Goal: Task Accomplishment & Management: Use online tool/utility

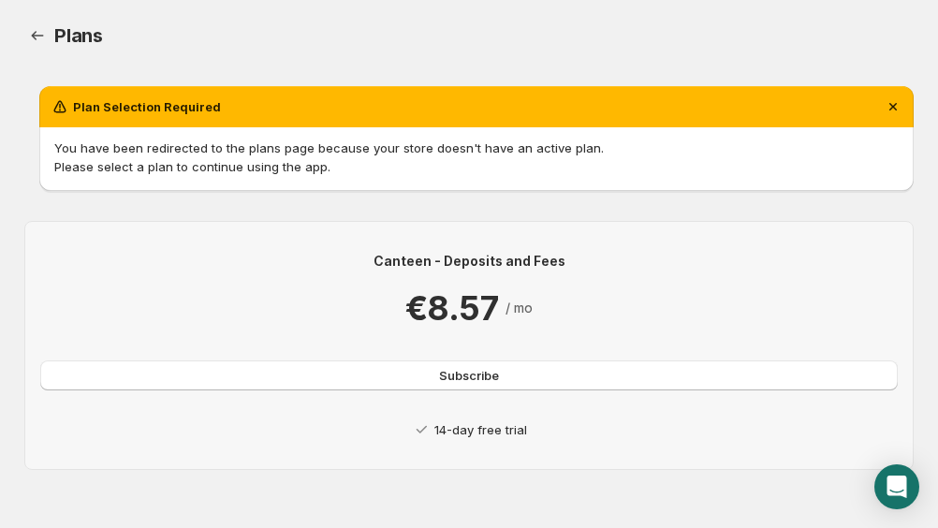
click at [476, 430] on p "14-day free trial" at bounding box center [480, 429] width 93 height 19
click at [469, 383] on span "Subscribe" at bounding box center [469, 375] width 60 height 19
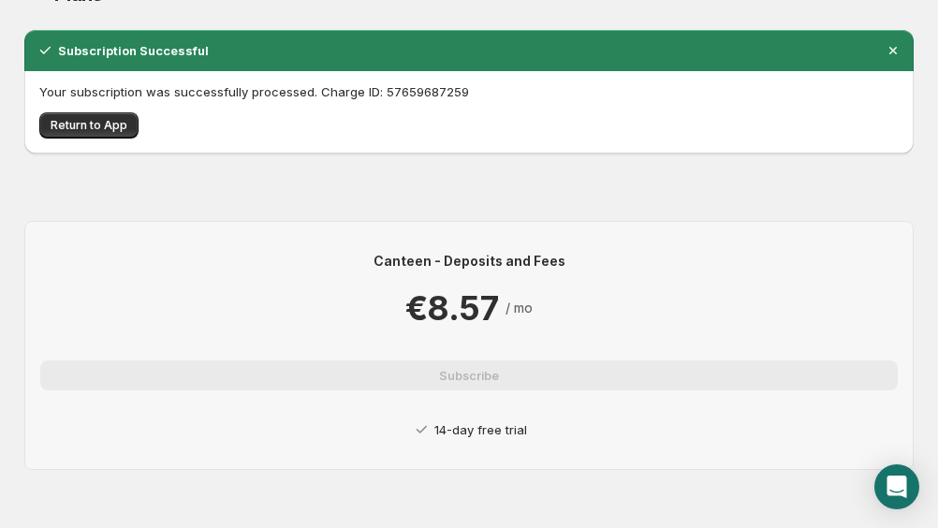
scroll to position [43, 0]
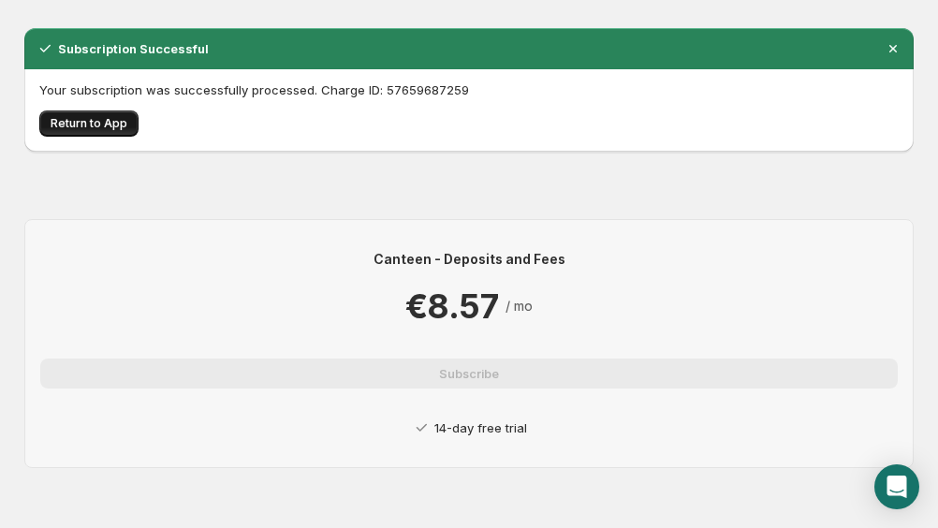
click at [90, 111] on button "Return to App" at bounding box center [88, 123] width 99 height 26
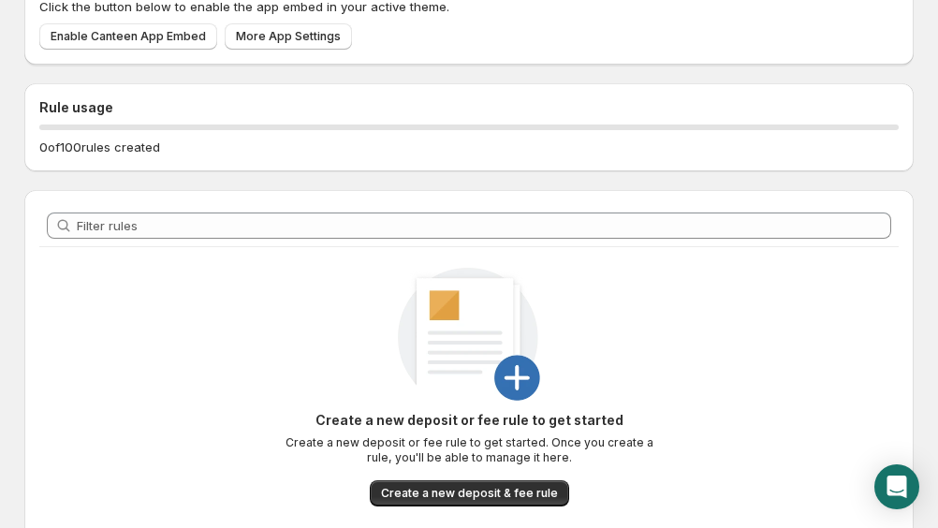
scroll to position [188, 0]
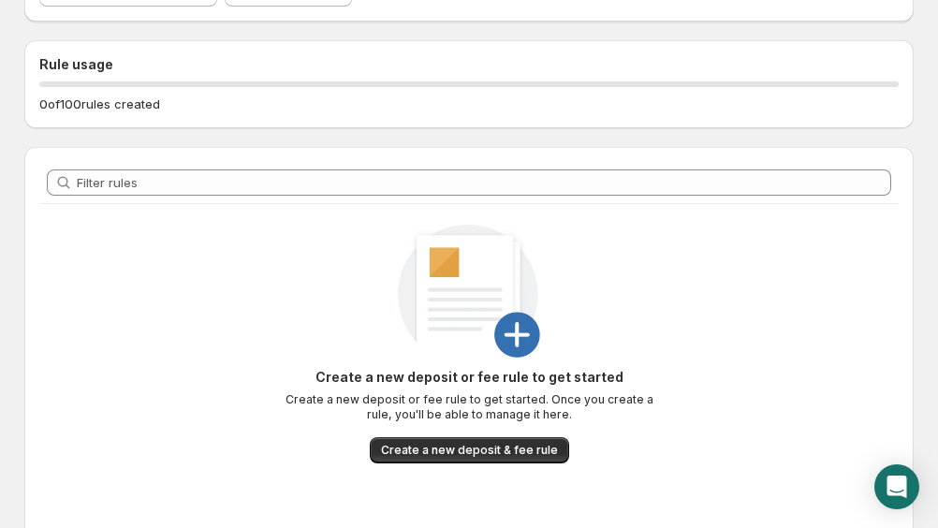
click at [513, 465] on div "Create a new deposit or fee rule to get started Create a new deposit or fee rul…" at bounding box center [468, 363] width 859 height 319
click at [512, 459] on button "Create a new deposit & fee rule" at bounding box center [469, 450] width 199 height 26
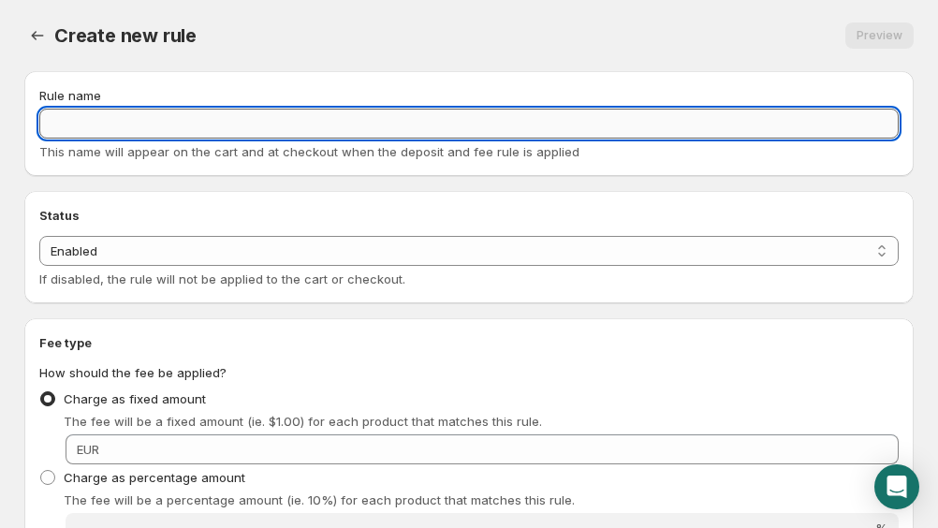
click at [231, 132] on input "Rule name" at bounding box center [468, 124] width 859 height 30
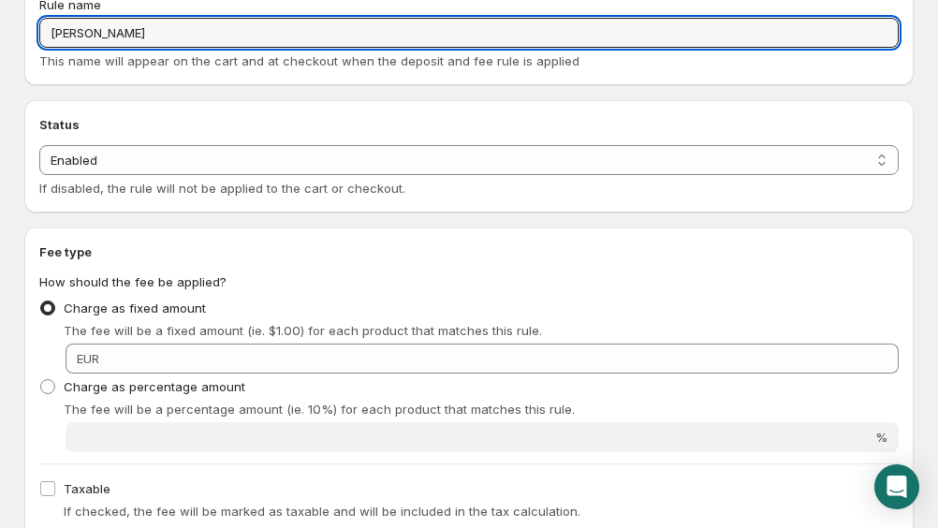
scroll to position [93, 0]
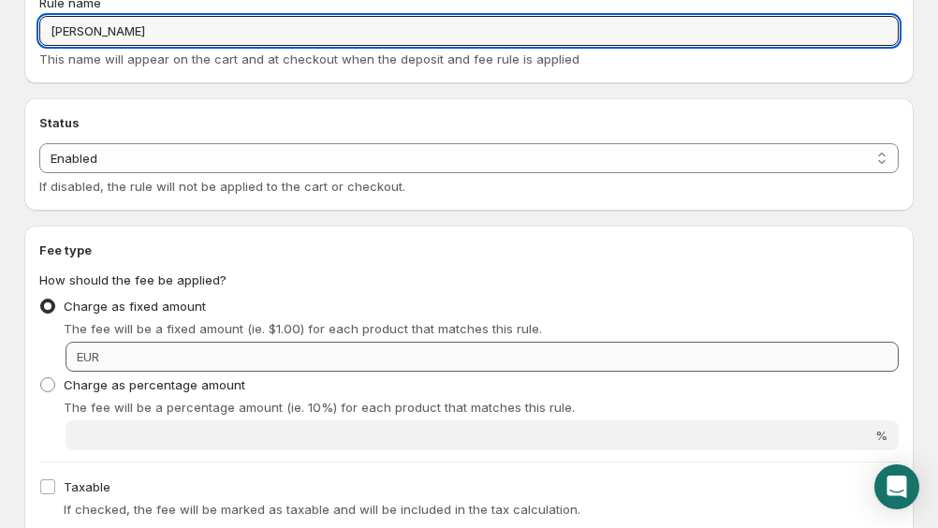
type input "[PERSON_NAME]"
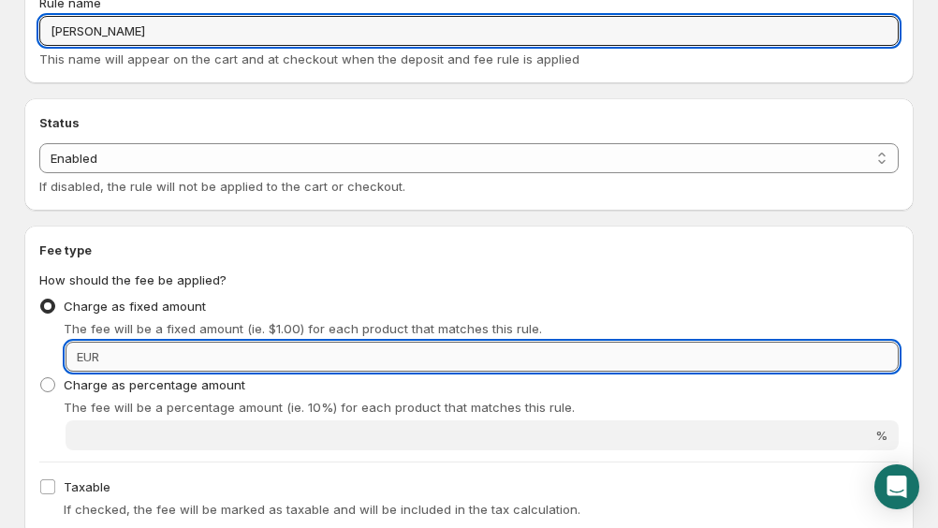
click at [251, 369] on input "Fixed amount" at bounding box center [502, 357] width 794 height 30
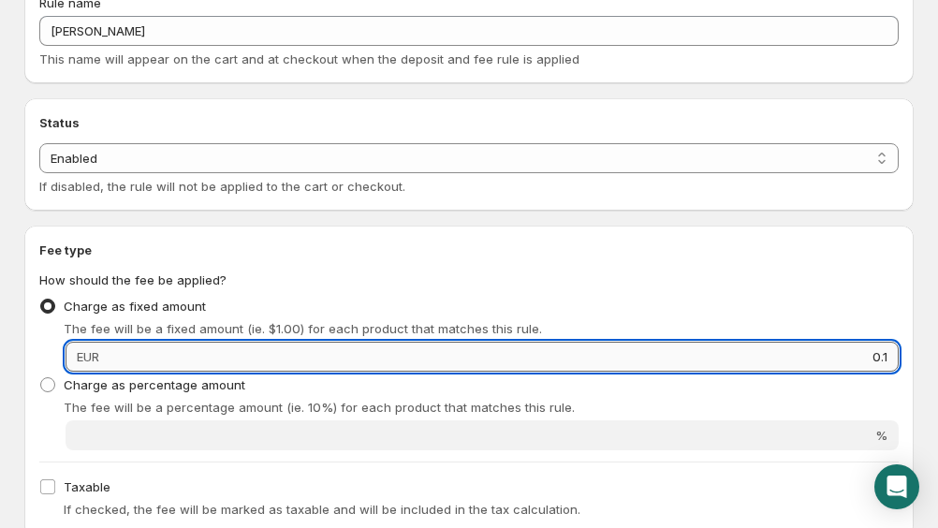
click at [228, 366] on input "0.1" at bounding box center [502, 357] width 794 height 30
click at [228, 365] on input "0.10" at bounding box center [502, 357] width 794 height 30
type input "0.10"
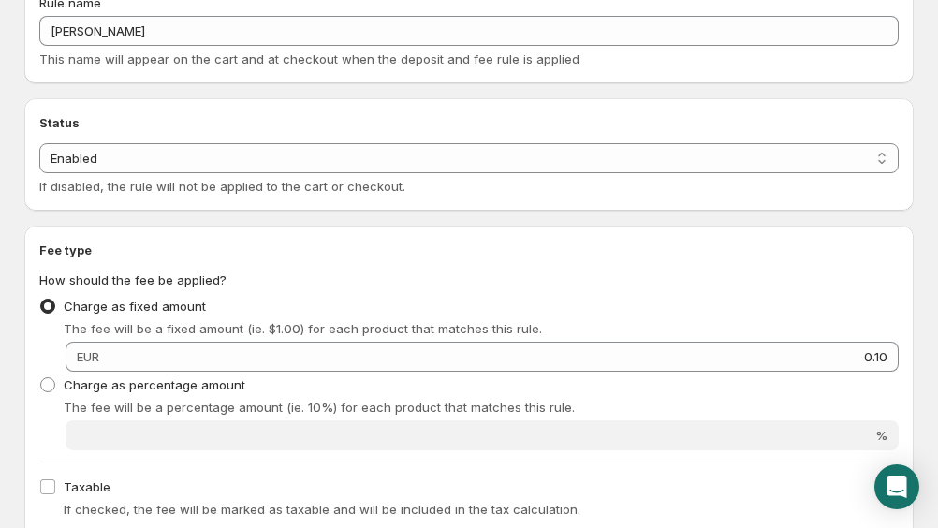
click at [387, 273] on fieldset "How should the fee be applied? Charge as fixed amount The fee will be a fixed a…" at bounding box center [468, 360] width 859 height 180
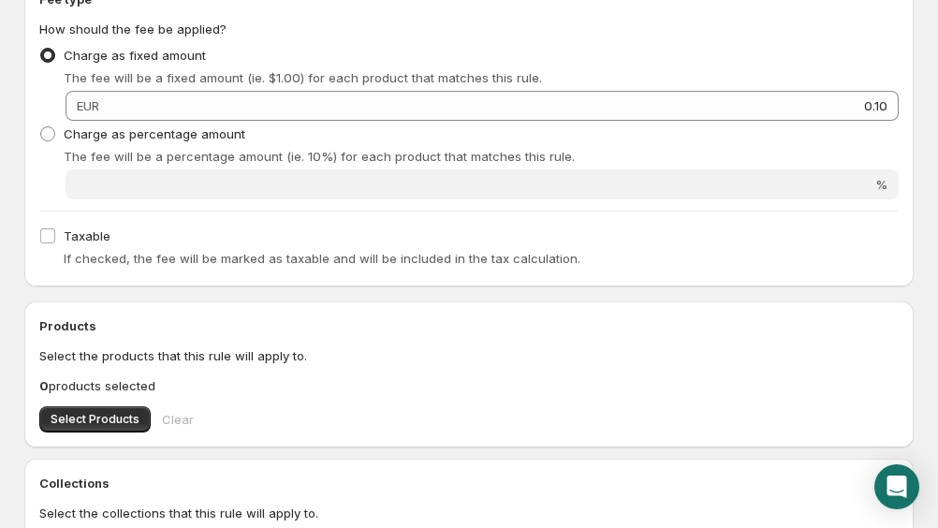
scroll to position [344, 0]
click at [141, 417] on button "Select Products" at bounding box center [94, 418] width 111 height 26
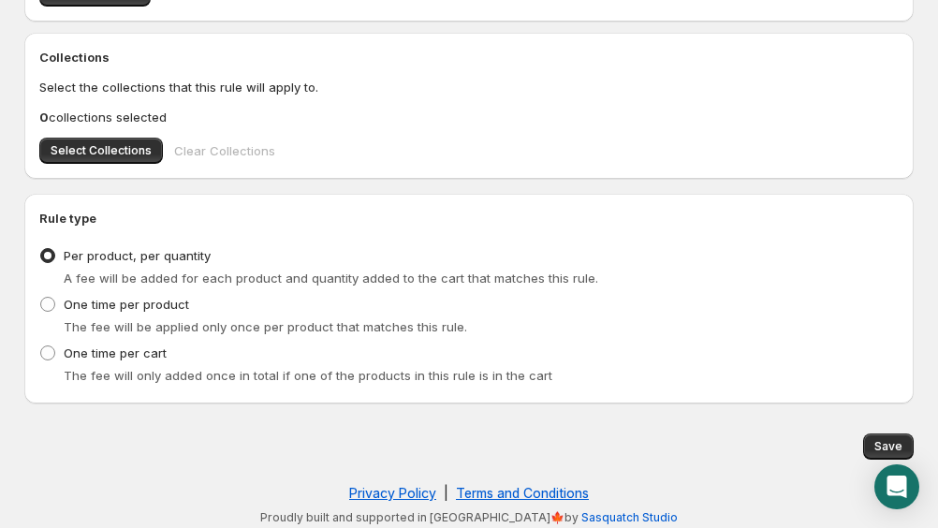
scroll to position [776, 0]
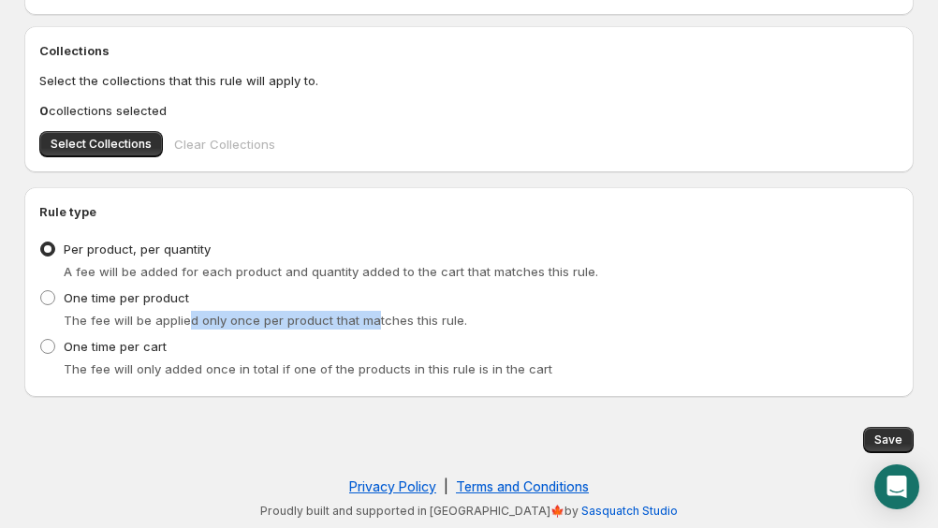
drag, startPoint x: 188, startPoint y: 321, endPoint x: 370, endPoint y: 320, distance: 181.6
click at [370, 320] on span "The fee will be applied only once per product that matches this rule." at bounding box center [265, 320] width 403 height 15
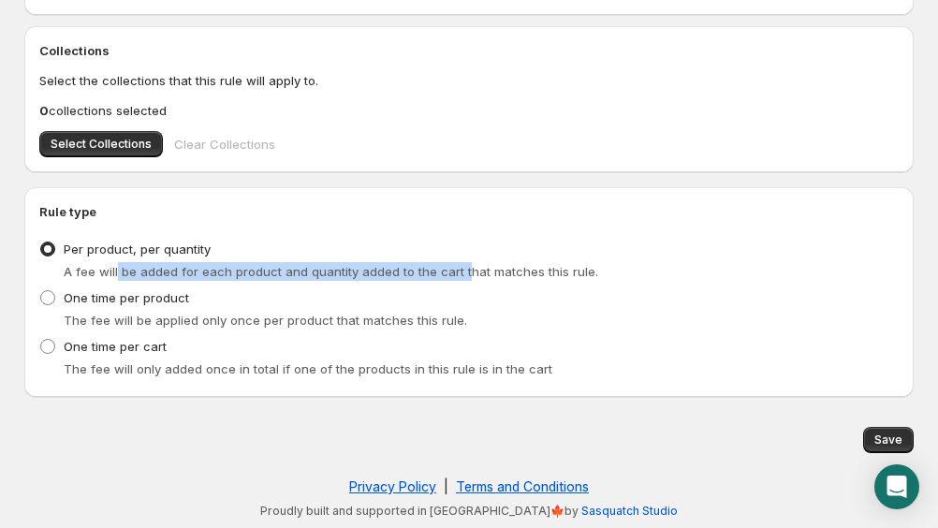
drag, startPoint x: 117, startPoint y: 270, endPoint x: 464, endPoint y: 274, distance: 347.3
click at [461, 274] on span "A fee will be added for each product and quantity added to the cart that matche…" at bounding box center [331, 271] width 534 height 15
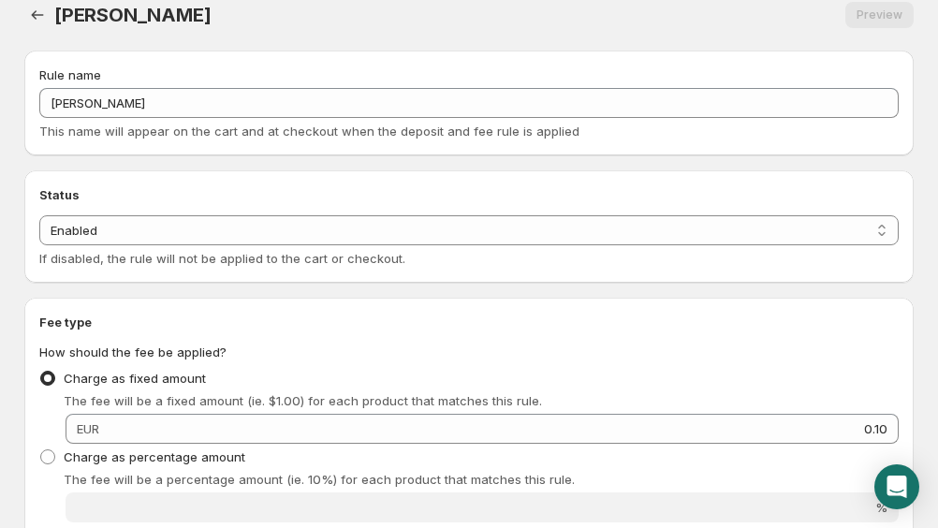
scroll to position [0, 0]
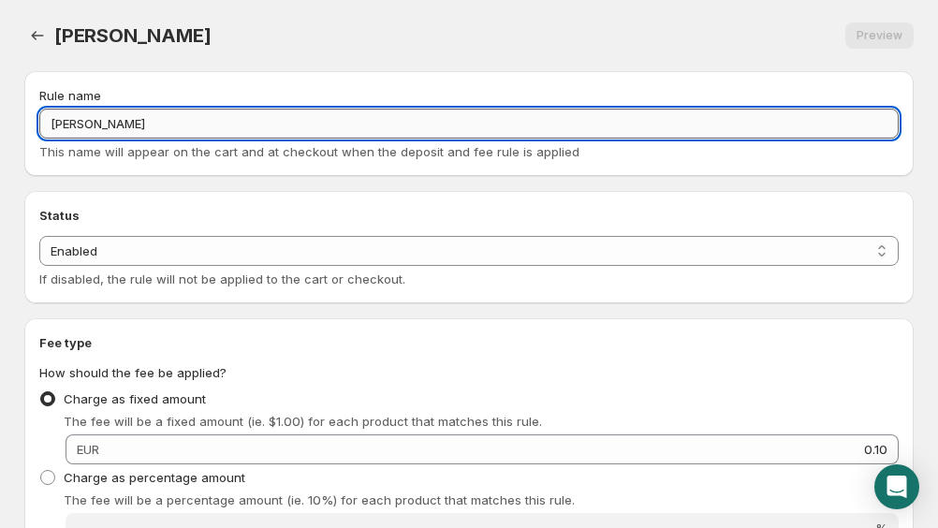
click at [126, 124] on input "[PERSON_NAME]" at bounding box center [468, 124] width 859 height 30
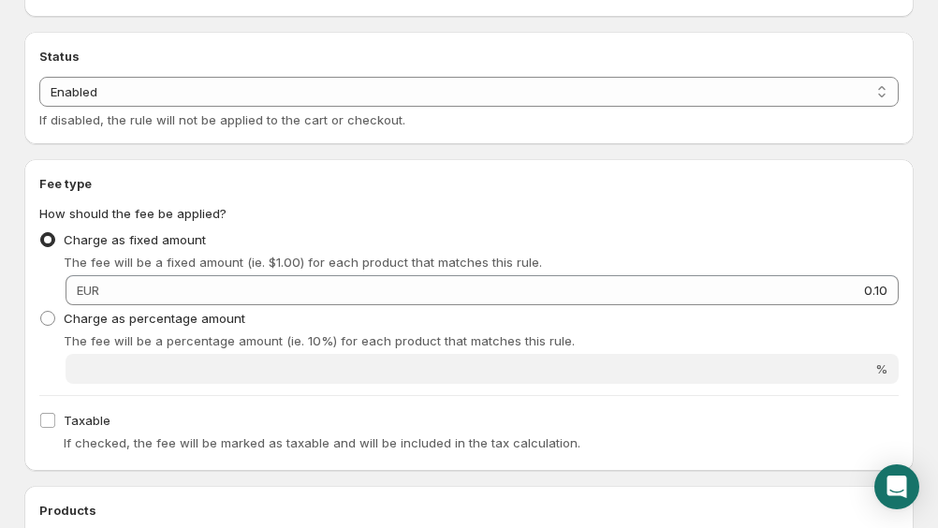
scroll to position [162, 0]
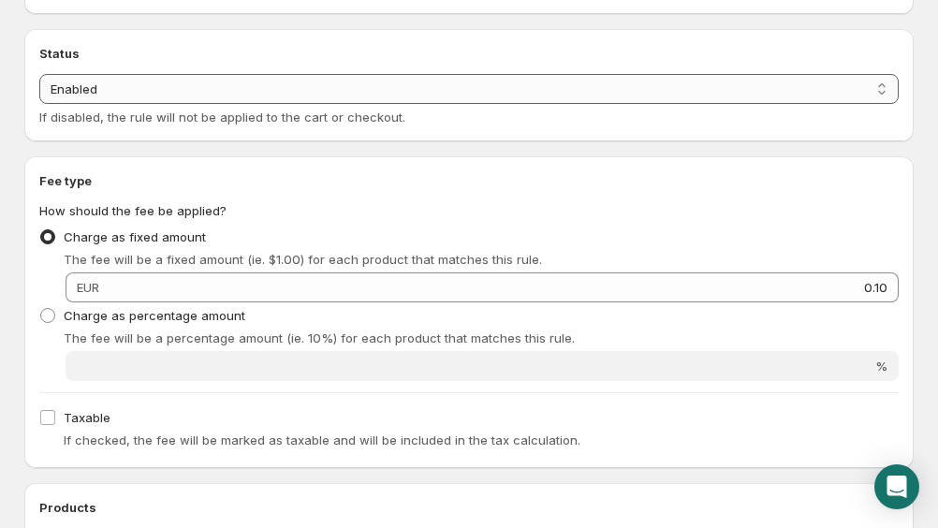
type input "Taros mokestis"
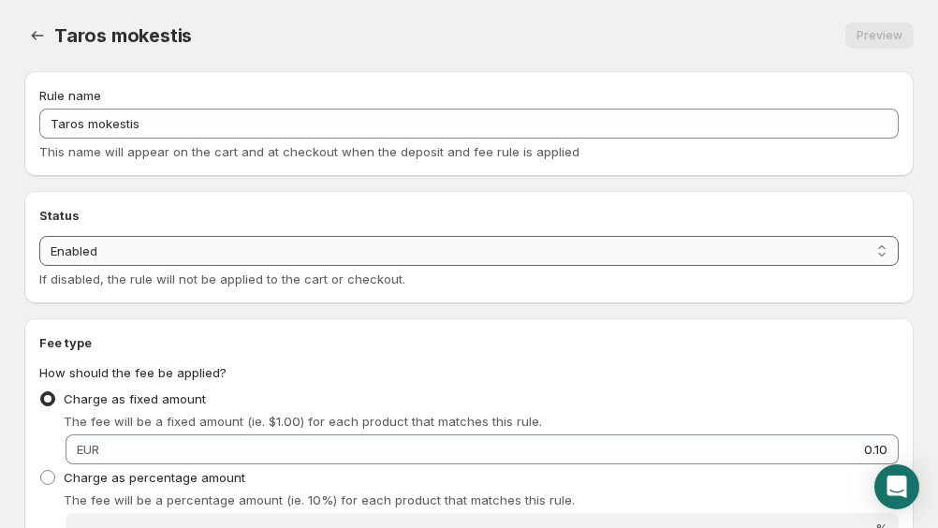
scroll to position [459, 0]
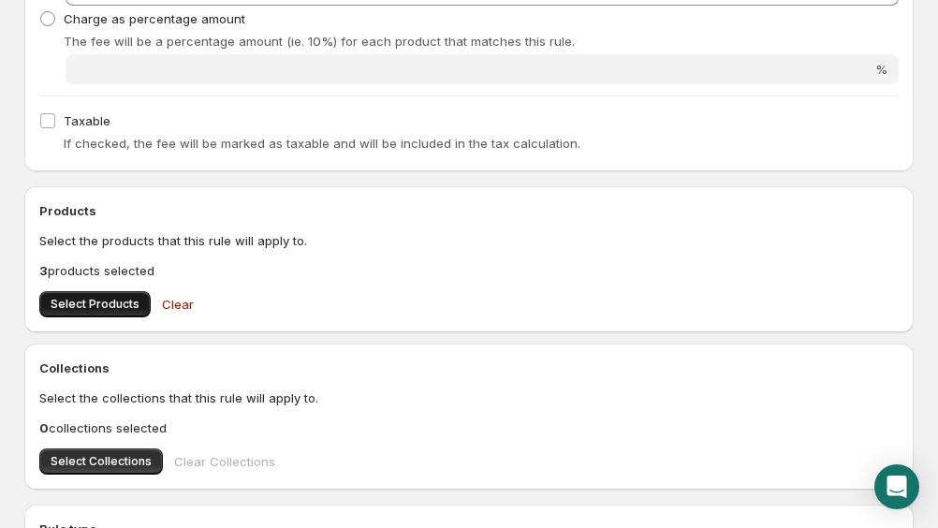
click at [120, 306] on span "Select Products" at bounding box center [95, 304] width 89 height 15
click at [125, 305] on span "Select Products" at bounding box center [95, 304] width 89 height 15
click at [124, 308] on span "Select Products" at bounding box center [95, 304] width 89 height 15
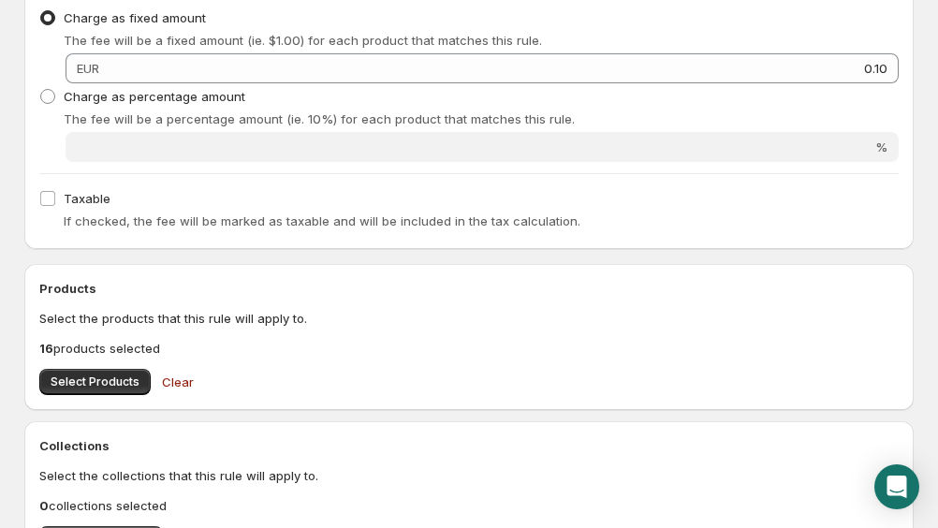
scroll to position [411, 0]
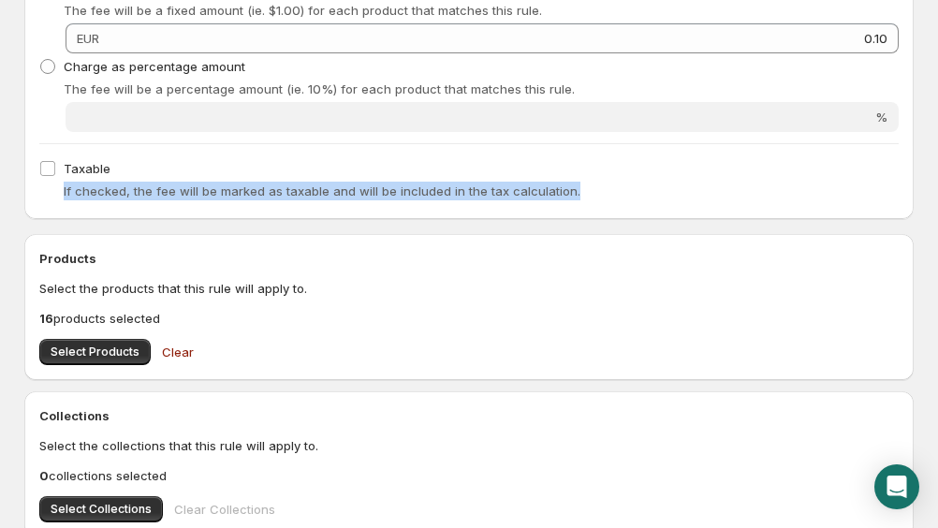
drag, startPoint x: 599, startPoint y: 188, endPoint x: 22, endPoint y: 190, distance: 577.5
click at [22, 190] on div "Rule name Taros mokestis This name will appear on the cart and at checkout when…" at bounding box center [461, 239] width 904 height 1188
click at [628, 190] on div "If checked, the fee will be marked as taxable and will be included in the tax c…" at bounding box center [481, 191] width 835 height 19
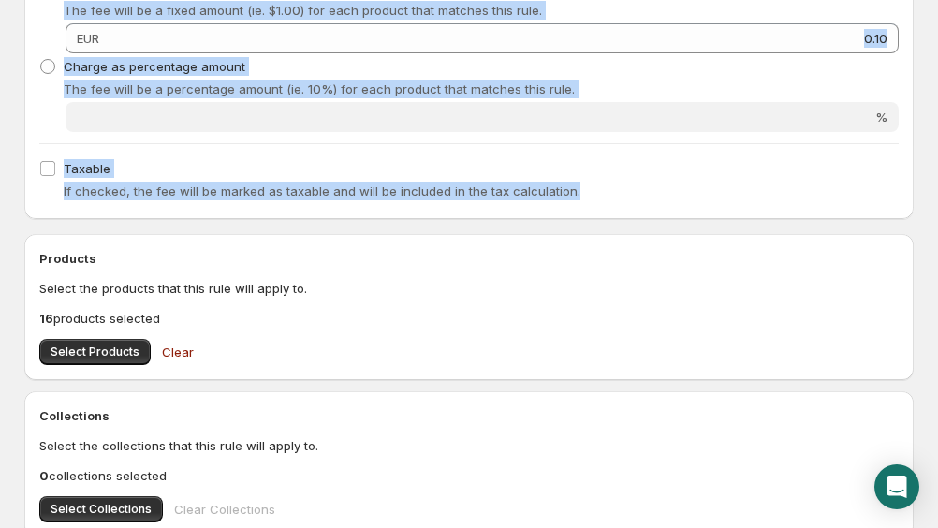
drag, startPoint x: 628, startPoint y: 193, endPoint x: 38, endPoint y: 140, distance: 592.0
click at [38, 140] on div "Fee type How should the fee be applied? Charge as fixed amount The fee will be …" at bounding box center [468, 63] width 889 height 312
copy div "How should the fee be applied? Charge as fixed amount The fee will be a fixed a…"
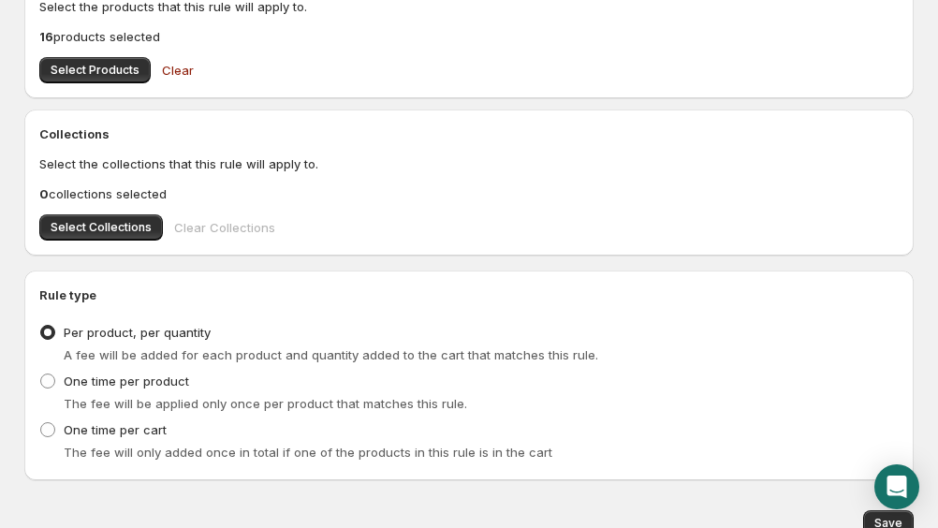
scroll to position [776, 0]
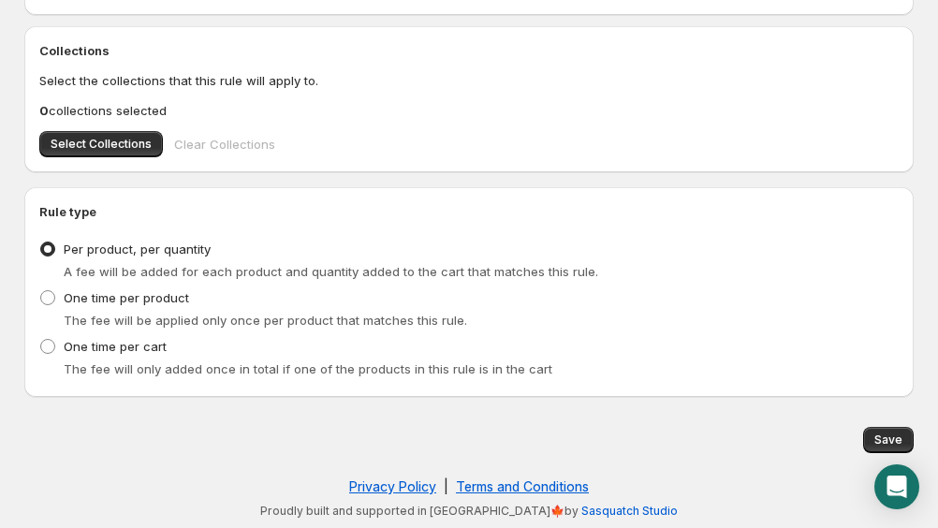
type input "0.1"
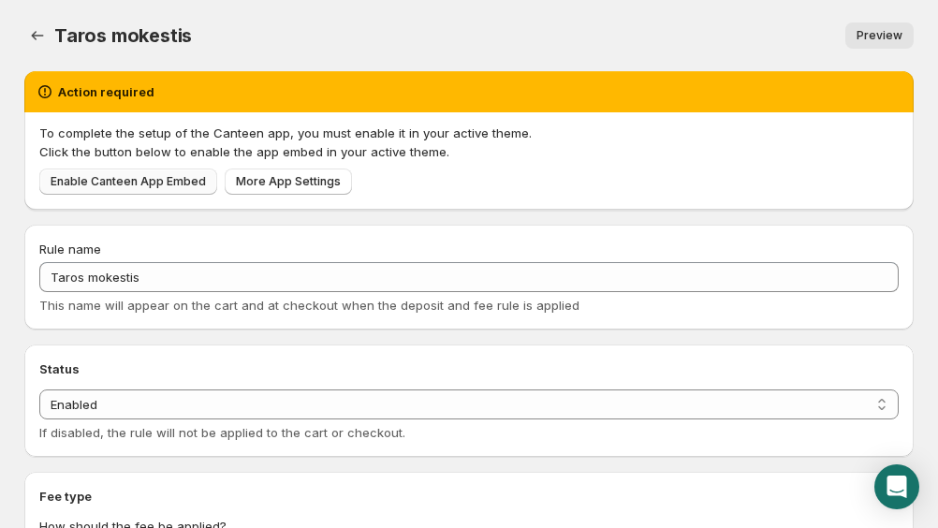
click at [124, 187] on span "Enable Canteen App Embed" at bounding box center [128, 181] width 155 height 15
